Goal: Information Seeking & Learning: Find specific fact

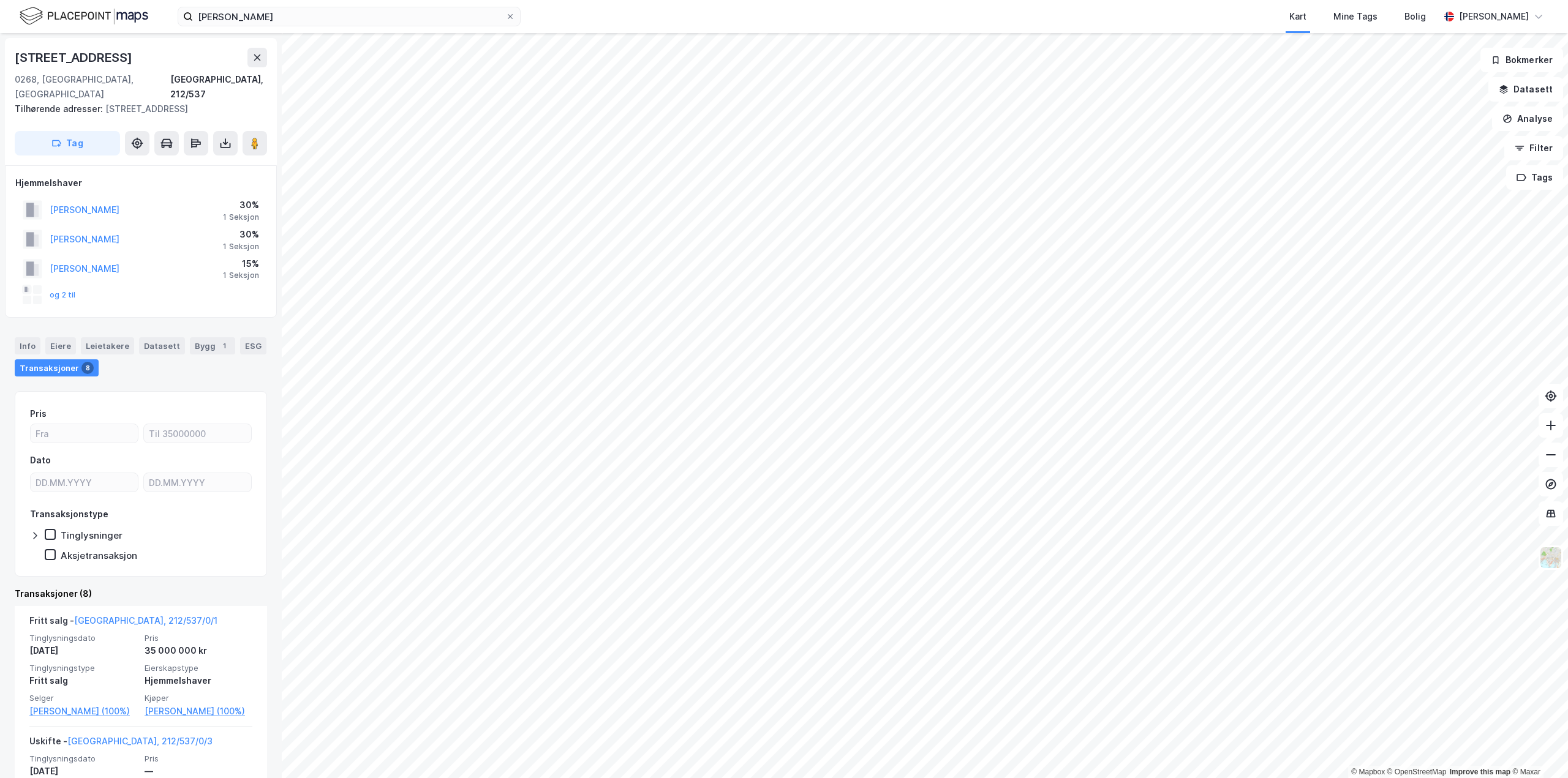
click at [59, 360] on div "Transaksjoner 8" at bounding box center [56, 368] width 84 height 17
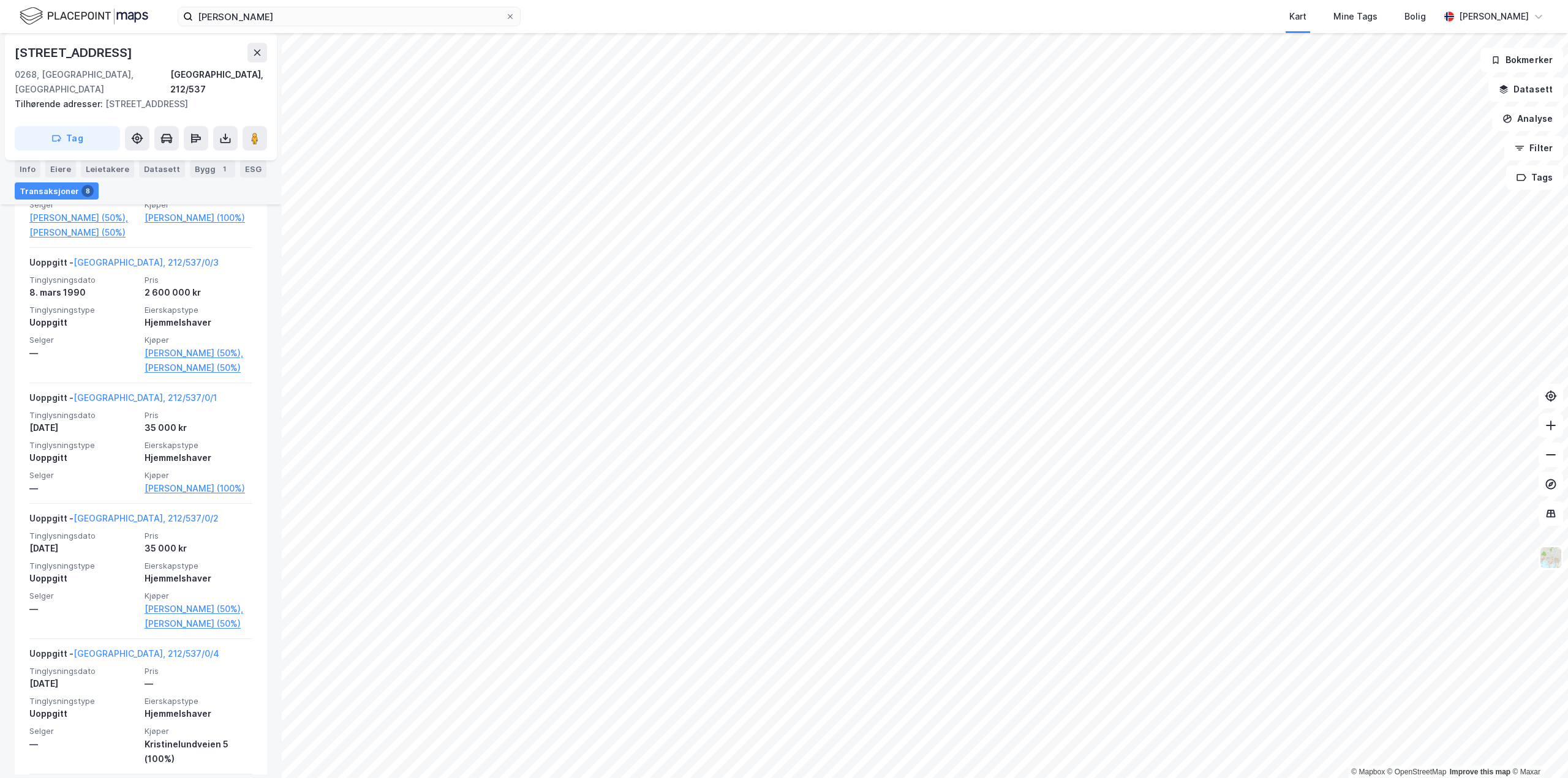
scroll to position [673, 0]
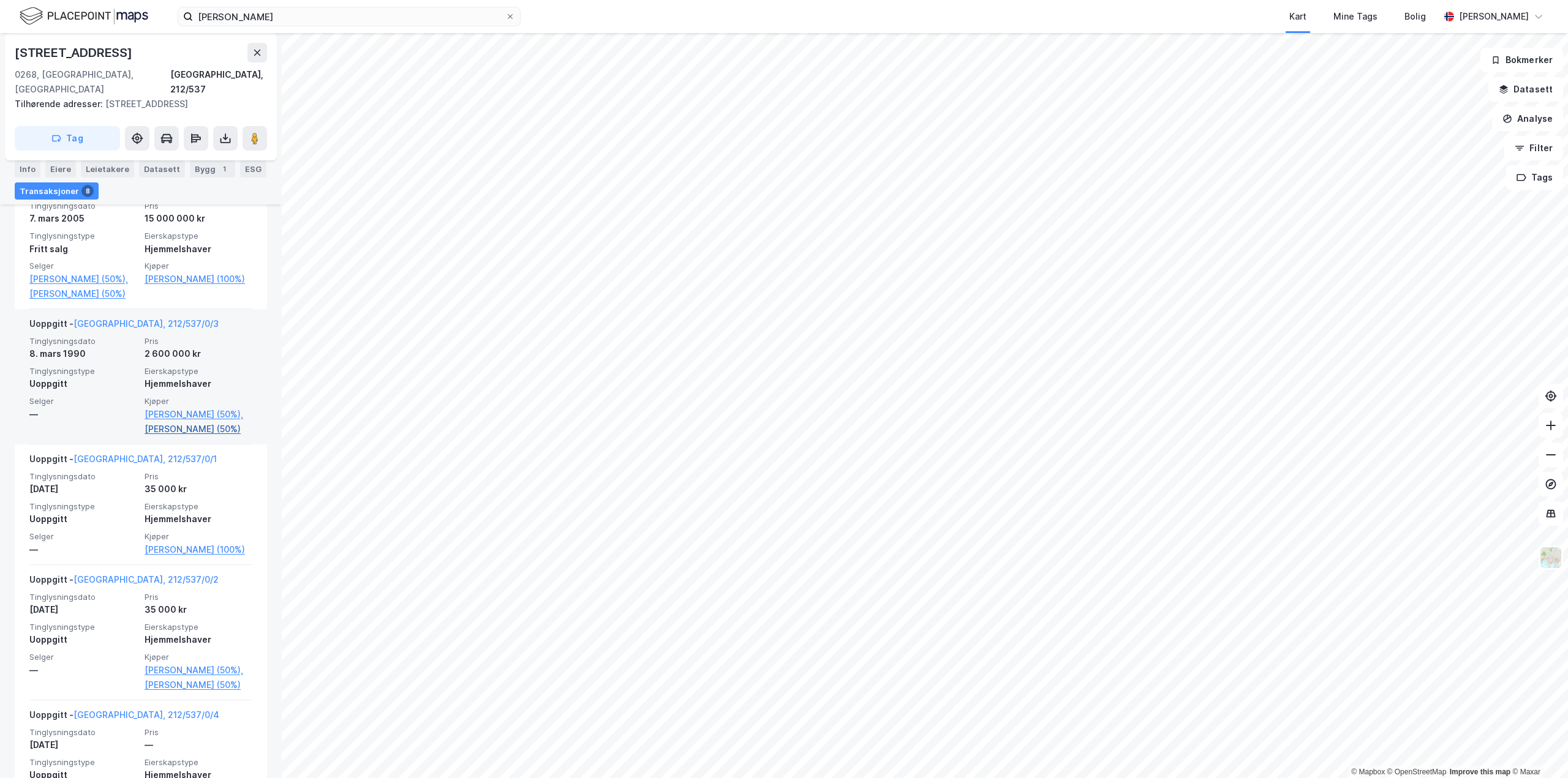
click at [202, 437] on link "[PERSON_NAME] (50%)" at bounding box center [198, 429] width 108 height 14
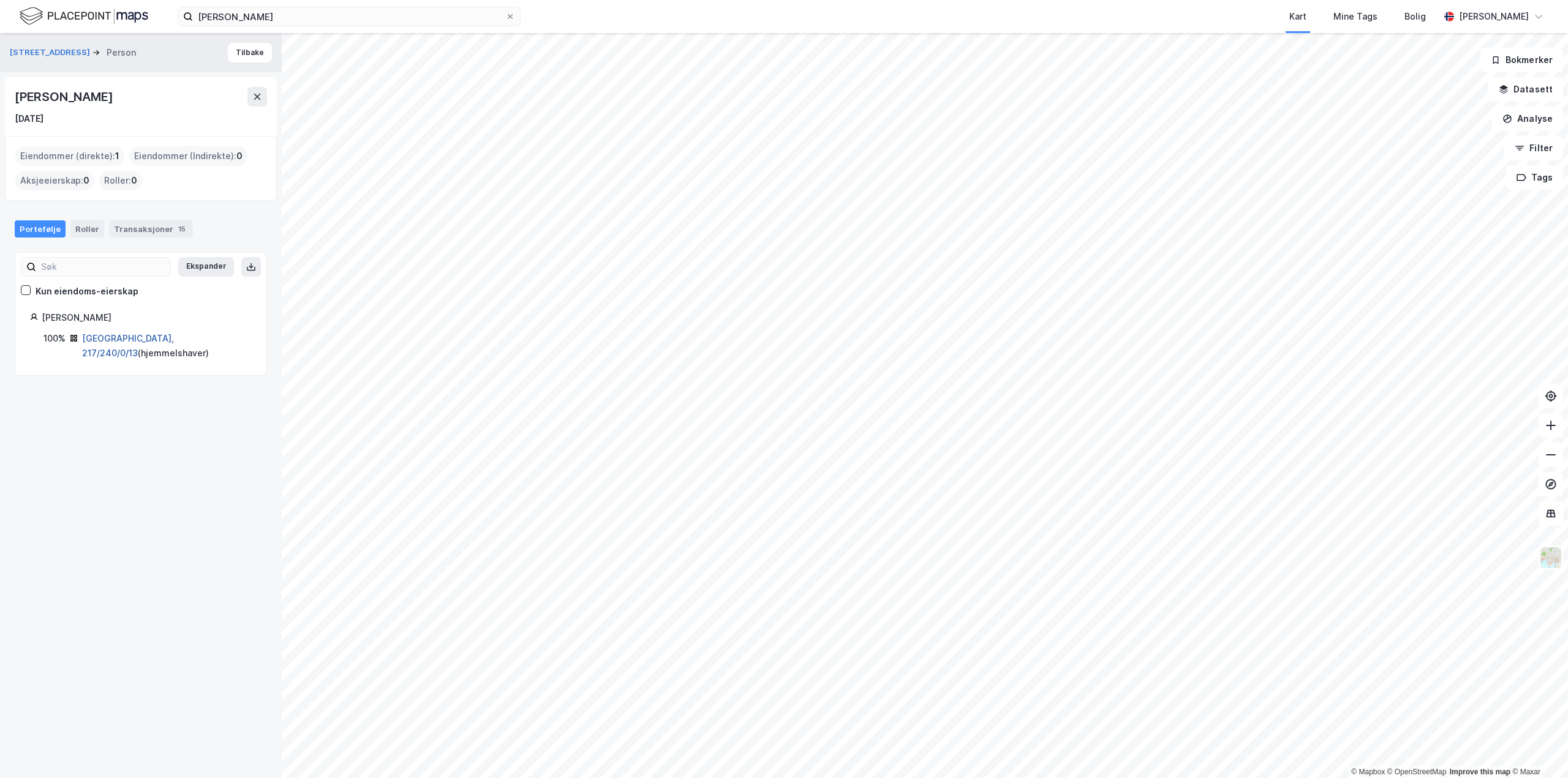
click at [150, 338] on link "[GEOGRAPHIC_DATA], 217/240/0/13" at bounding box center [128, 345] width 92 height 25
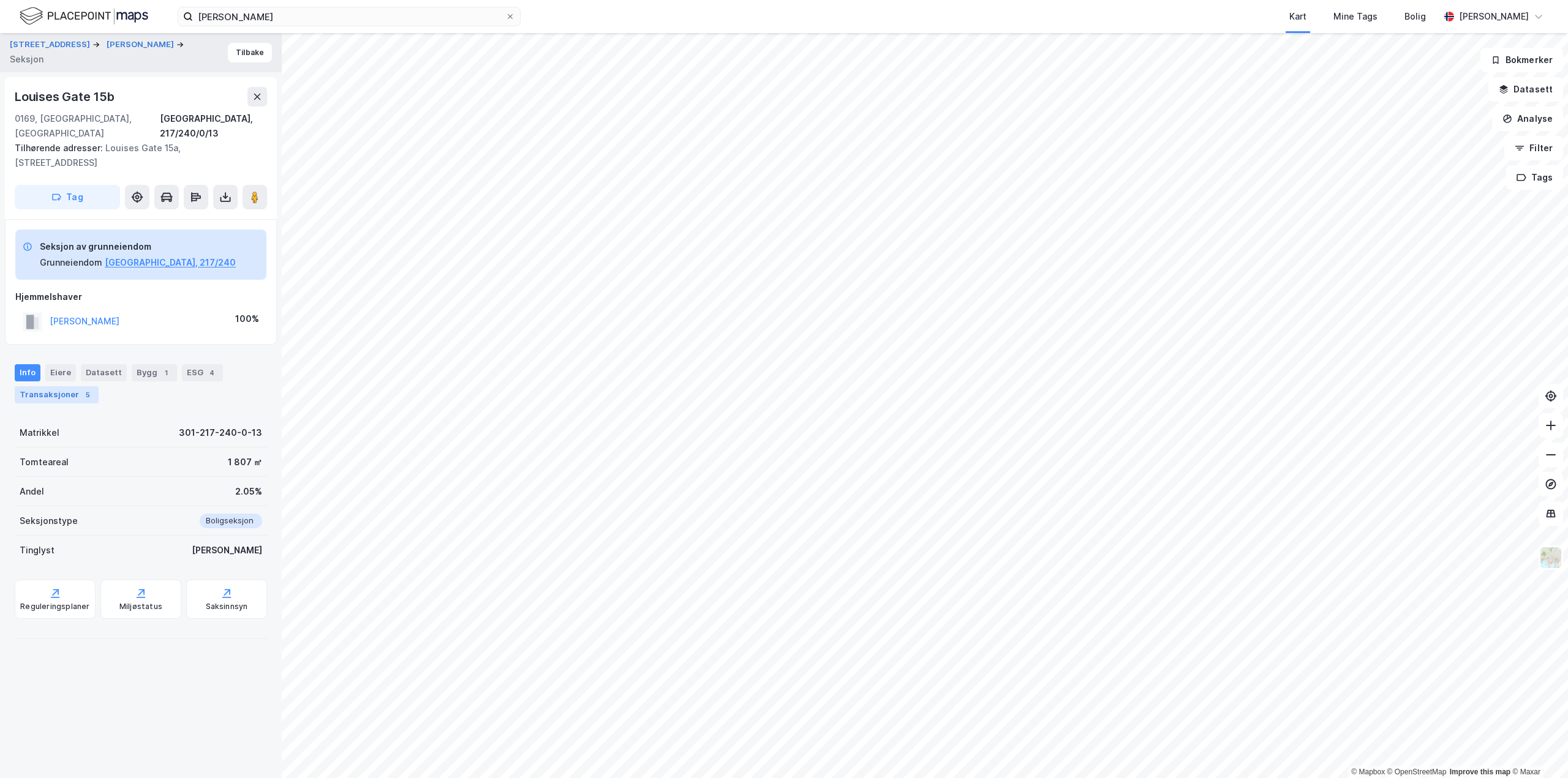
click at [67, 386] on div "Transaksjoner 5" at bounding box center [56, 394] width 84 height 17
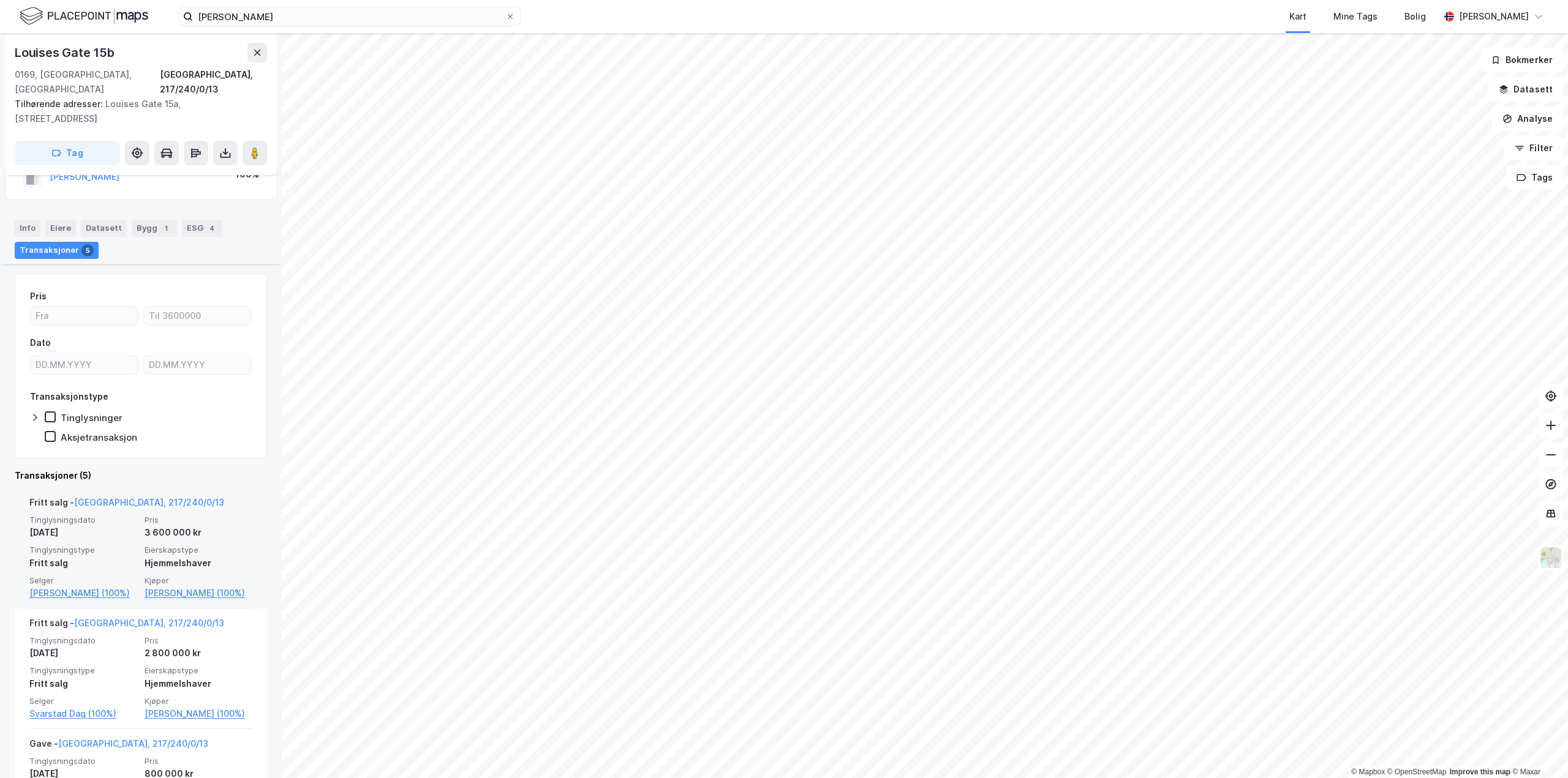
scroll to position [62, 0]
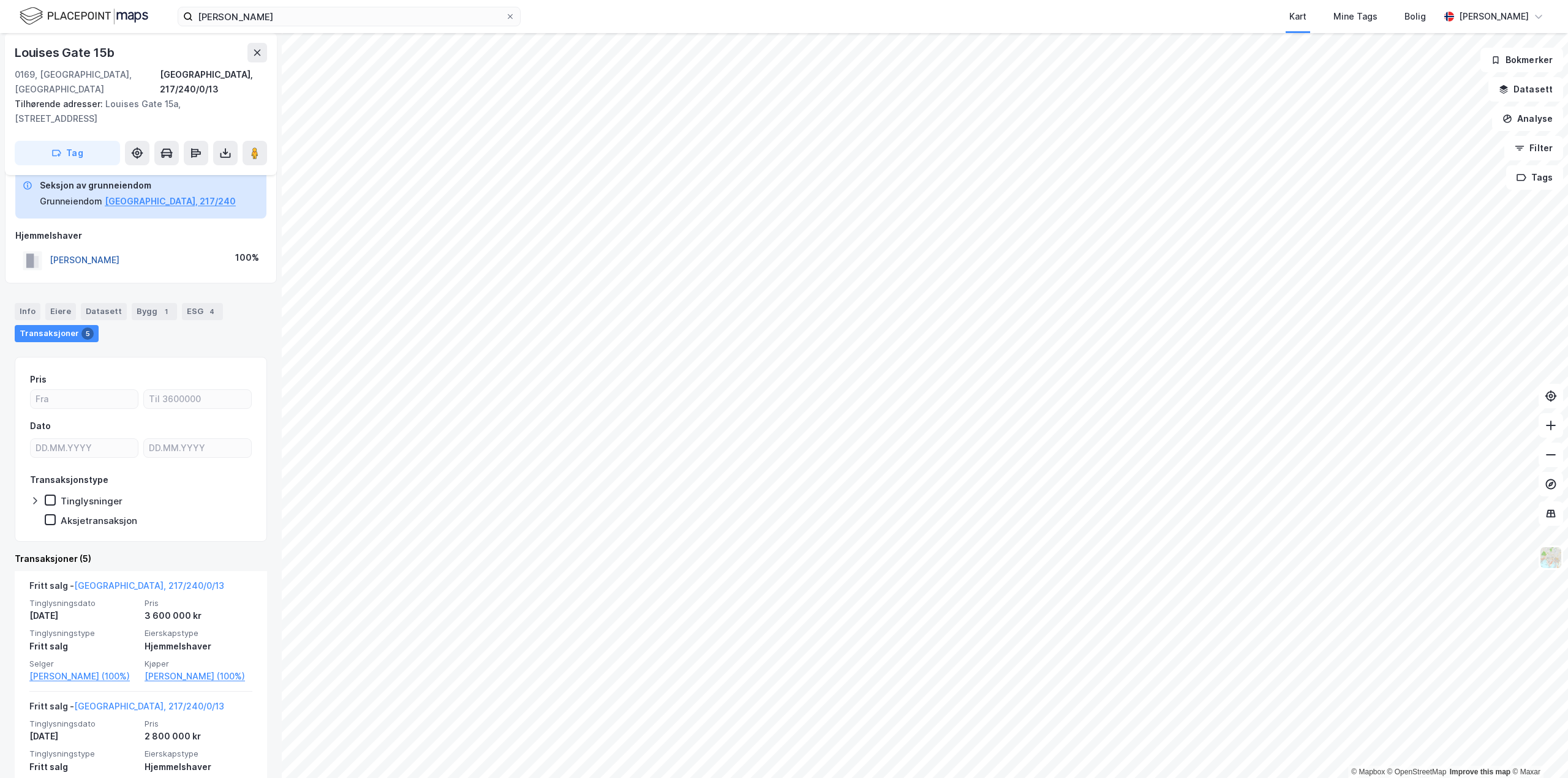
click at [0, 0] on button "[PERSON_NAME]" at bounding box center [0, 0] width 0 height 0
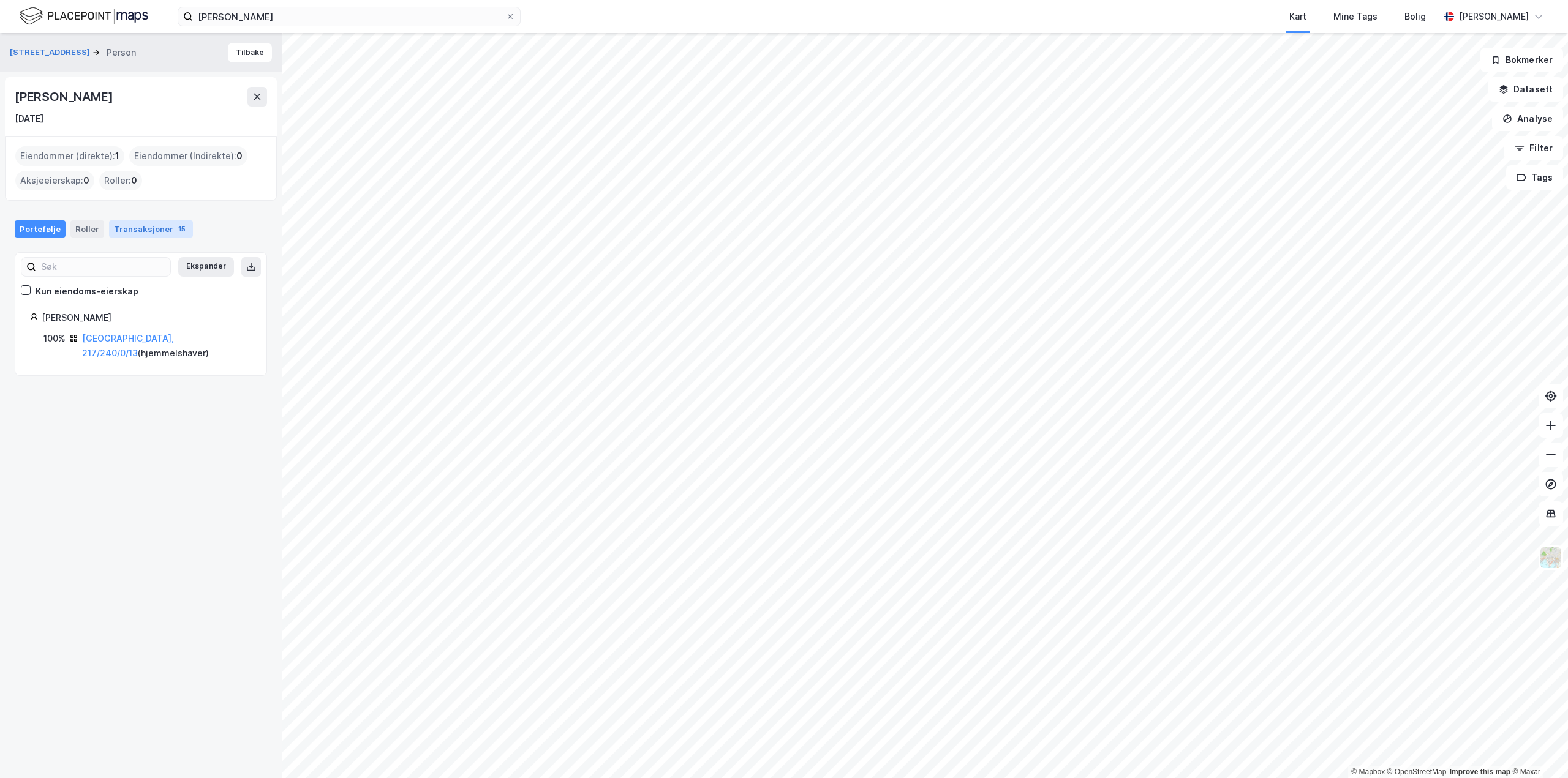
click at [147, 225] on div "Transaksjoner 15" at bounding box center [150, 228] width 84 height 17
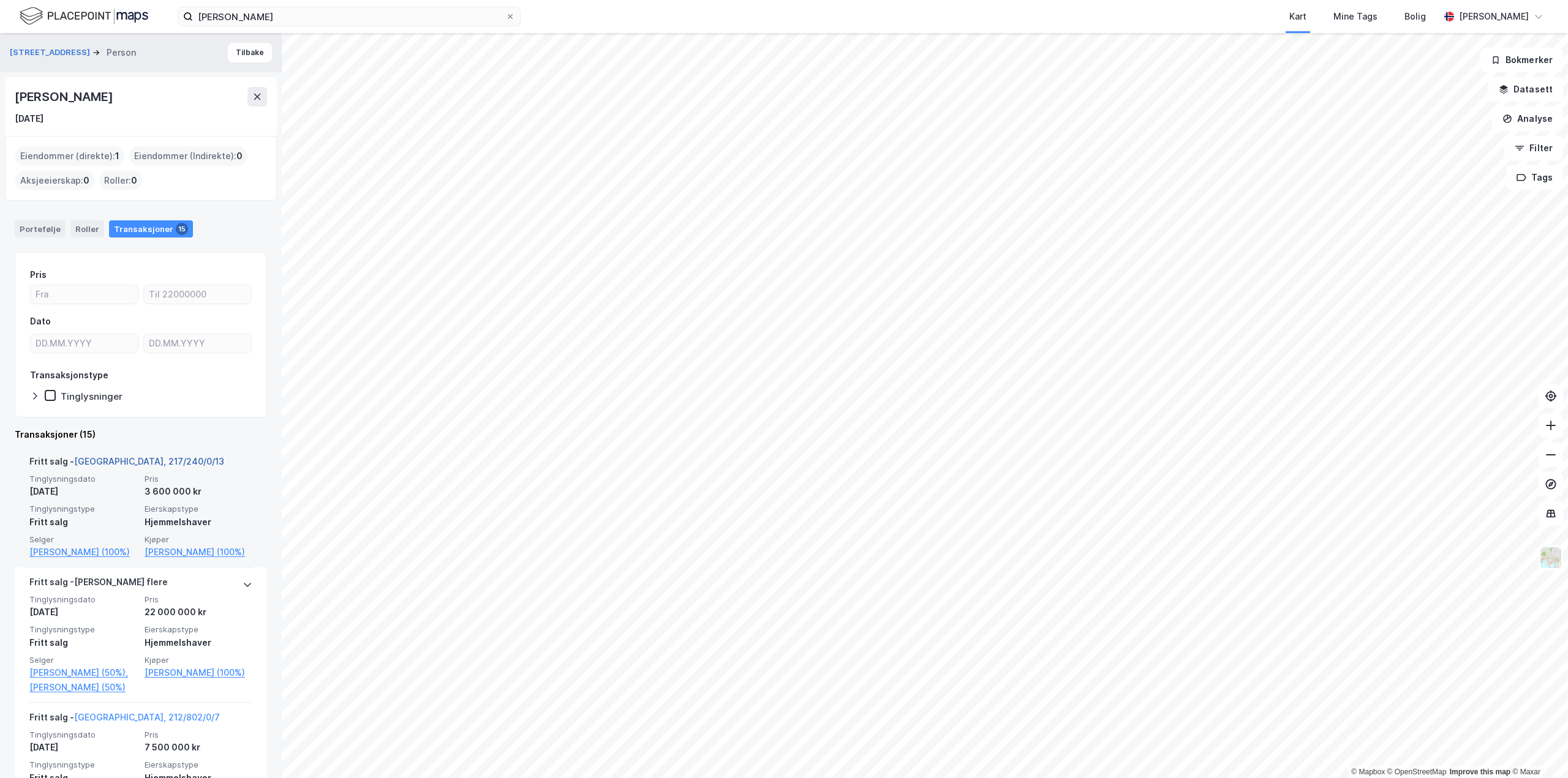
click at [116, 457] on link "[GEOGRAPHIC_DATA], 217/240/0/13" at bounding box center [148, 461] width 150 height 10
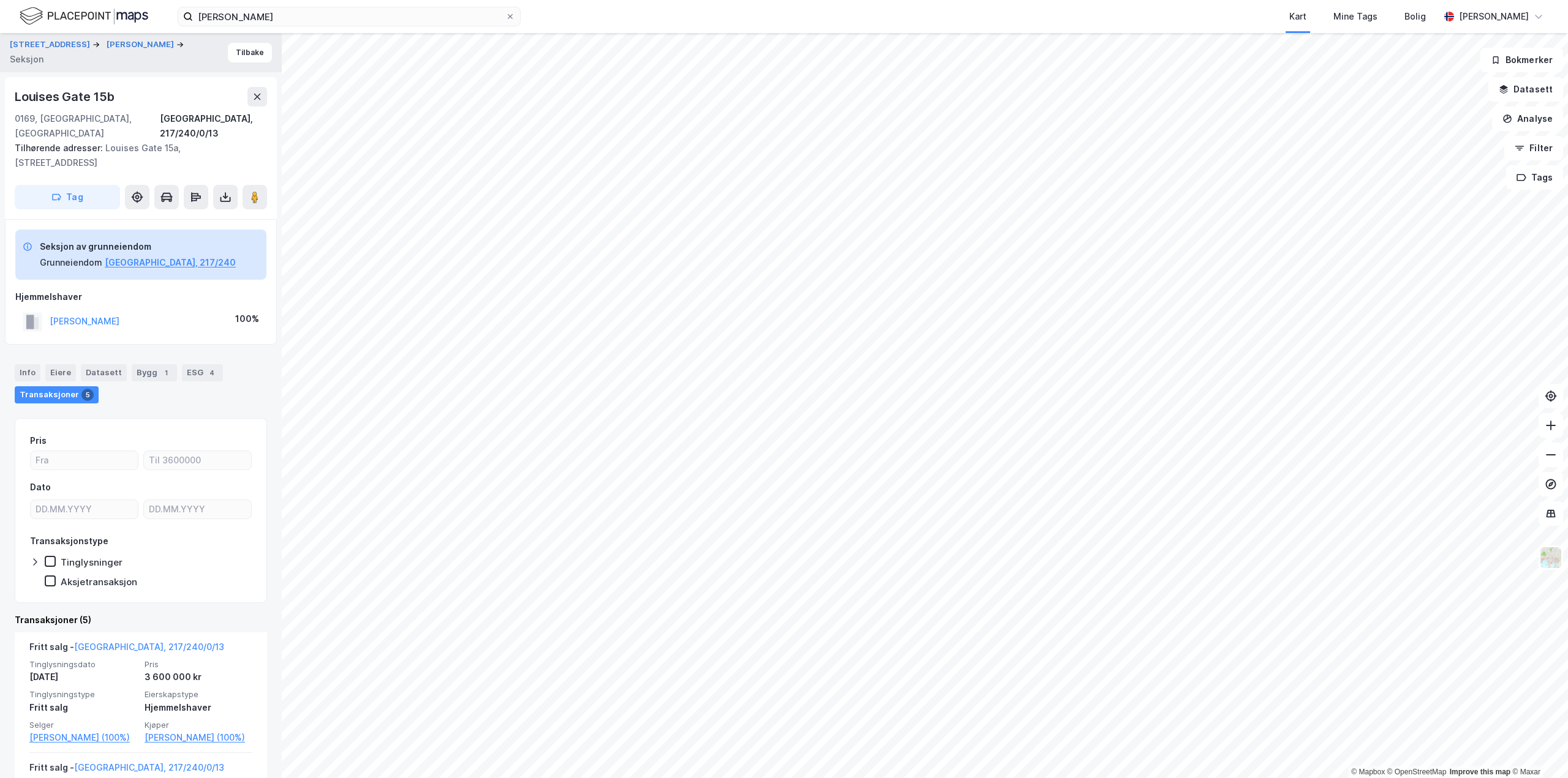
click at [120, 314] on div "[PERSON_NAME]" at bounding box center [85, 321] width 70 height 14
click at [0, 0] on button "[PERSON_NAME]" at bounding box center [0, 0] width 0 height 0
